Goal: Task Accomplishment & Management: Complete application form

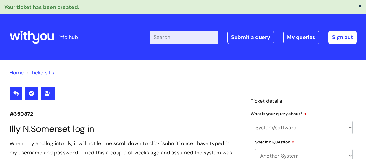
select select "System/software"
select select "Another System"
select select "I’ve got a login issue"
click at [258, 37] on link "Submit a query" at bounding box center [250, 37] width 47 height 13
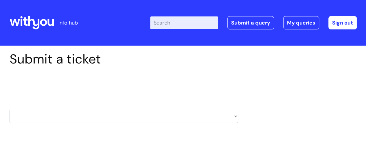
click at [237, 115] on select "HR / People IT and Support Clinical Drug Alerts Finance Accounts Data Support T…" at bounding box center [124, 116] width 228 height 13
select select "it_and_support"
click at [10, 110] on select "HR / People IT and Support Clinical Drug Alerts Finance Accounts Data Support T…" at bounding box center [124, 116] width 228 height 13
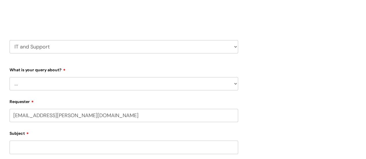
select select "80004157224"
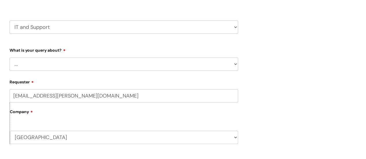
scroll to position [90, 0]
click at [234, 59] on select "... Mobile Phone Reset & MFA Accounts, Starters and Leavers IT Hardware issue I…" at bounding box center [124, 63] width 228 height 13
select select "Something Else"
click at [10, 57] on select "... Mobile Phone Reset & MFA Accounts, Starters and Leavers IT Hardware issue I…" at bounding box center [124, 63] width 228 height 13
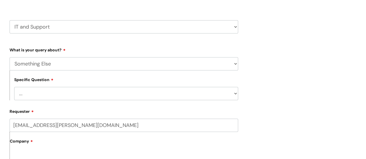
click at [233, 98] on select "... My problem is not listed" at bounding box center [126, 93] width 224 height 13
select select "My problem is not listed"
click at [14, 87] on select "... My problem is not listed" at bounding box center [126, 93] width 224 height 13
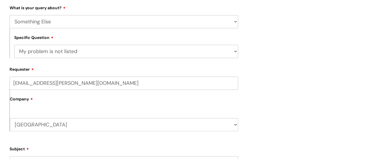
scroll to position [134, 0]
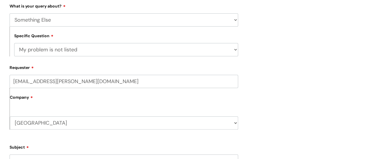
click at [232, 125] on select "[GEOGRAPHIC_DATA] WithYou Current Staff" at bounding box center [124, 123] width 228 height 13
select select "80004418241"
click at [10, 117] on select "[GEOGRAPHIC_DATA] WithYou Current Staff" at bounding box center [124, 123] width 228 height 13
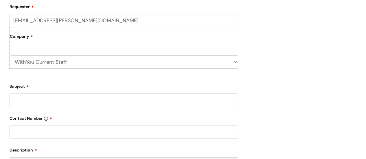
scroll to position [197, 0]
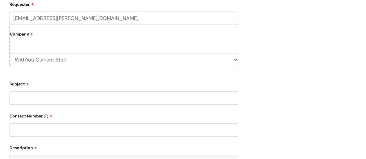
click at [201, 101] on input "Subject" at bounding box center [124, 97] width 228 height 13
type input "Nebula deletion"
click at [187, 129] on input "text" at bounding box center [124, 129] width 228 height 13
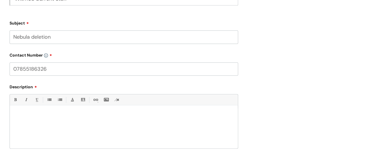
scroll to position [259, 0]
type input "07855186326"
click at [200, 129] on div at bounding box center [124, 128] width 228 height 40
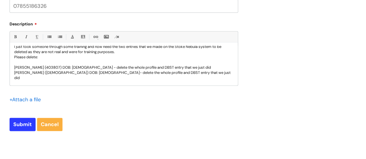
scroll to position [321, 0]
click at [21, 124] on input "Submit" at bounding box center [23, 124] width 26 height 13
type input "Please Wait..."
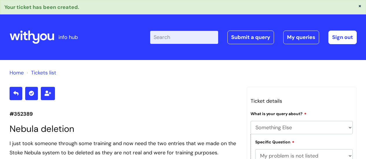
select select "Something Else"
select select "My problem is not listed"
